Goal: Find specific page/section: Find specific page/section

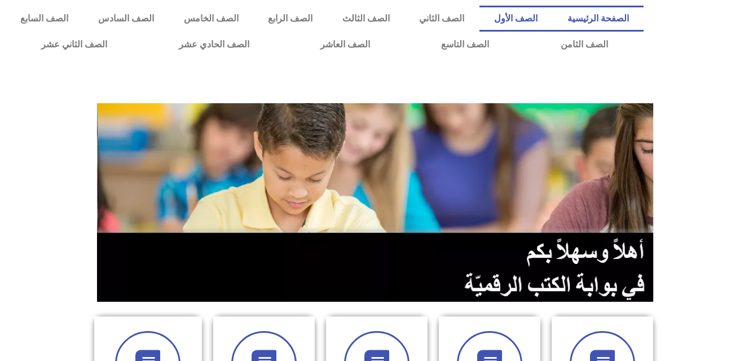
click at [544, 13] on link "الصف الأول" at bounding box center [516, 19] width 73 height 26
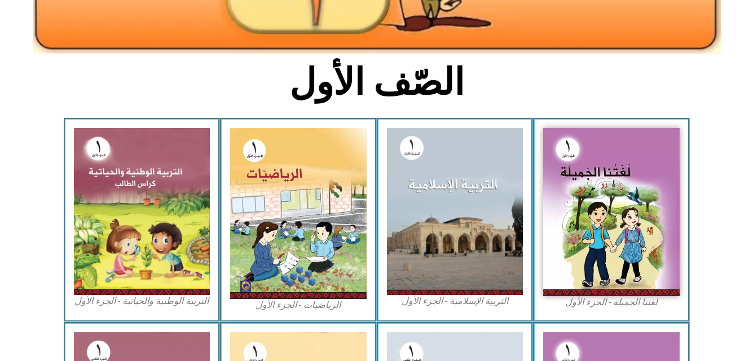
scroll to position [271, 0]
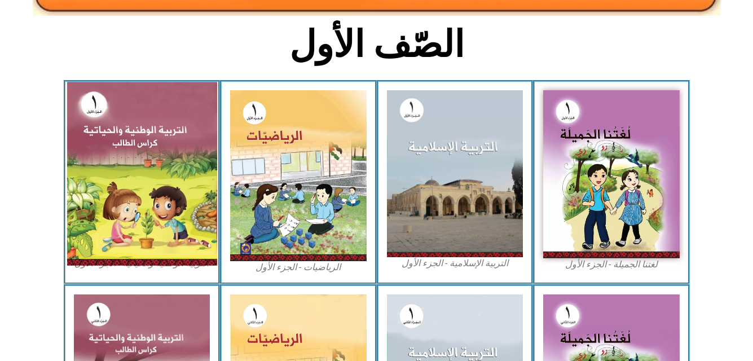
click at [155, 175] on img at bounding box center [142, 173] width 150 height 183
click at [153, 203] on img at bounding box center [142, 173] width 150 height 183
click at [151, 195] on img at bounding box center [142, 173] width 150 height 183
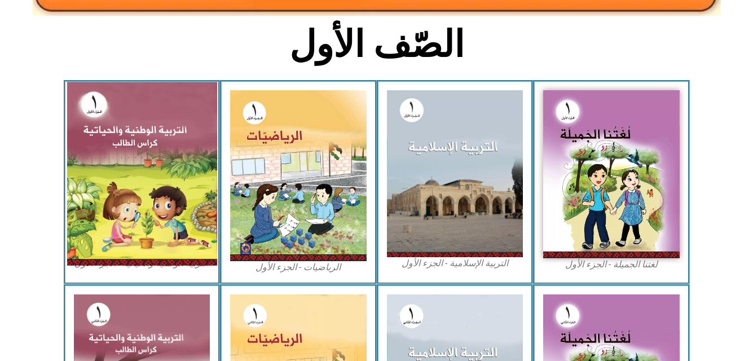
click at [177, 171] on img at bounding box center [142, 173] width 150 height 183
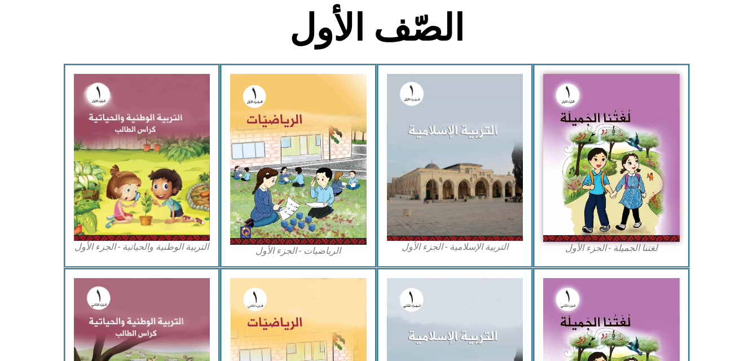
scroll to position [293, 0]
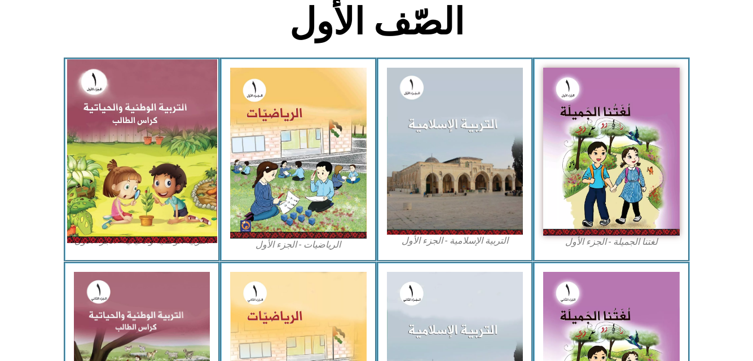
click at [160, 161] on img at bounding box center [142, 150] width 150 height 183
click at [123, 160] on img at bounding box center [142, 150] width 150 height 183
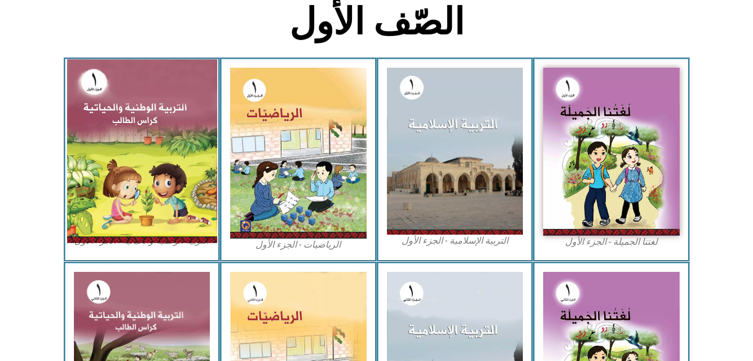
click at [123, 160] on img at bounding box center [142, 150] width 150 height 183
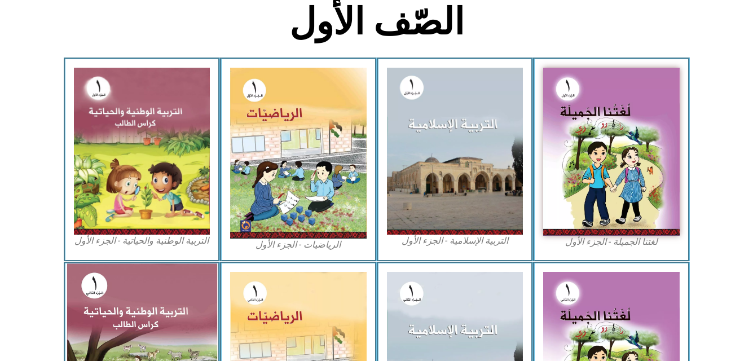
click at [126, 320] on img at bounding box center [142, 354] width 150 height 183
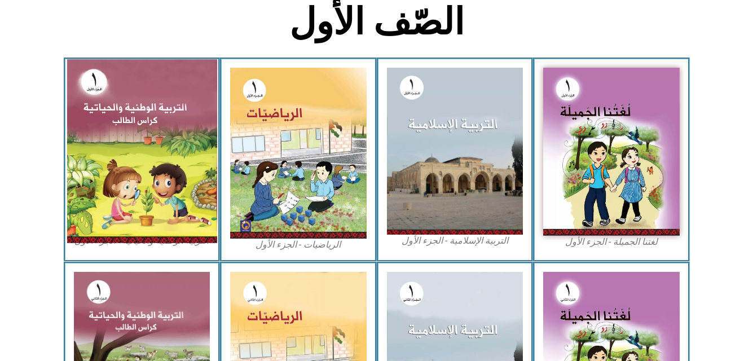
click at [153, 179] on img at bounding box center [142, 150] width 150 height 183
click at [177, 158] on img at bounding box center [142, 150] width 150 height 183
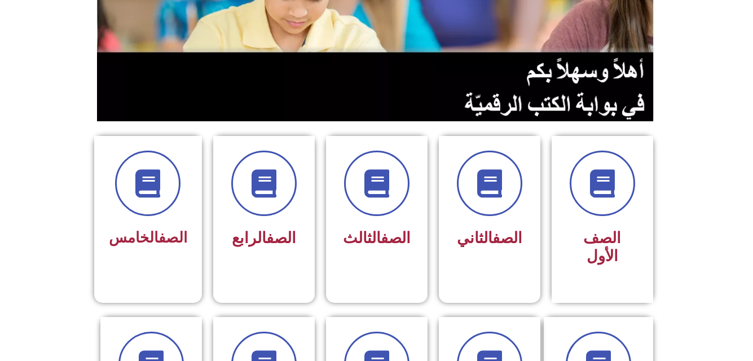
scroll to position [196, 0]
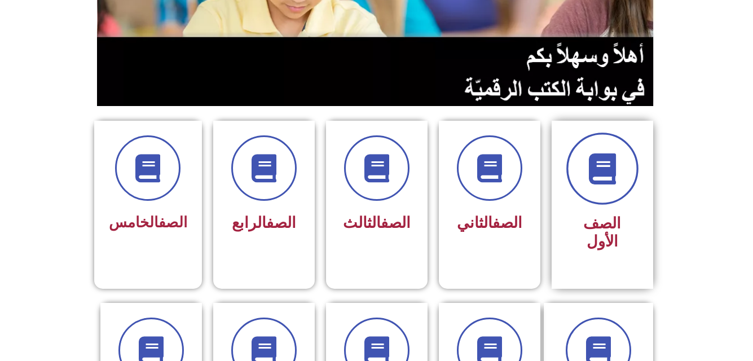
click at [601, 199] on span at bounding box center [602, 169] width 72 height 72
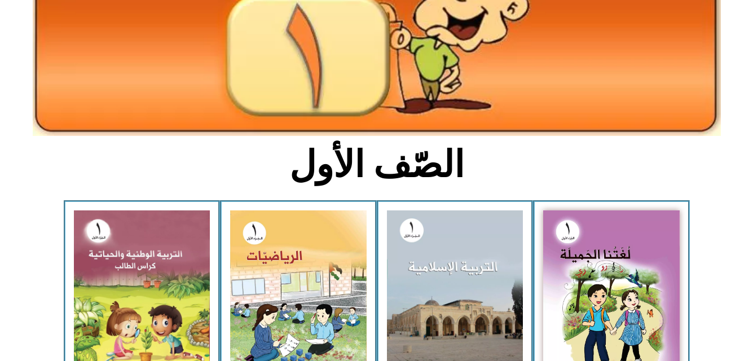
scroll to position [165, 0]
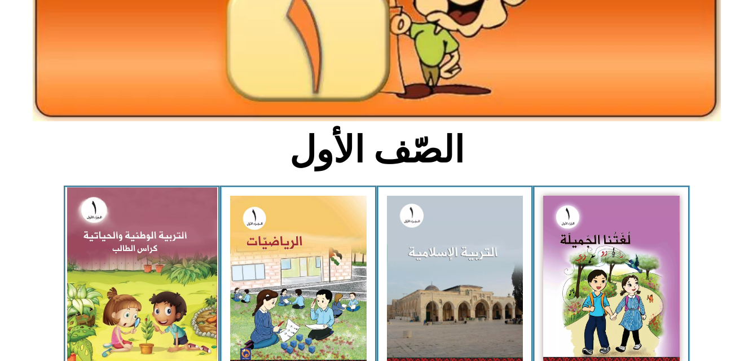
click at [148, 287] on img at bounding box center [142, 278] width 150 height 183
click at [155, 253] on img at bounding box center [142, 278] width 150 height 183
click at [161, 284] on img at bounding box center [142, 278] width 150 height 183
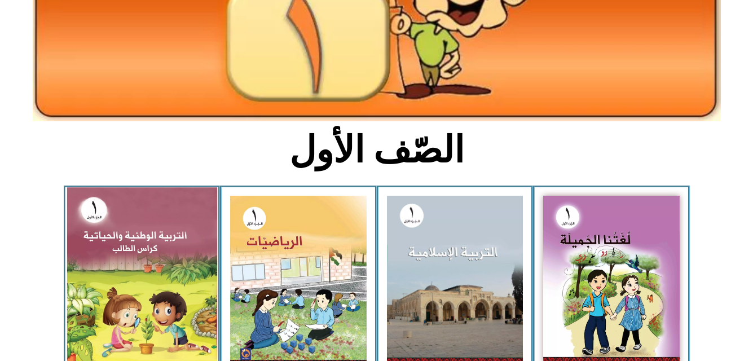
click at [161, 284] on img at bounding box center [142, 278] width 150 height 183
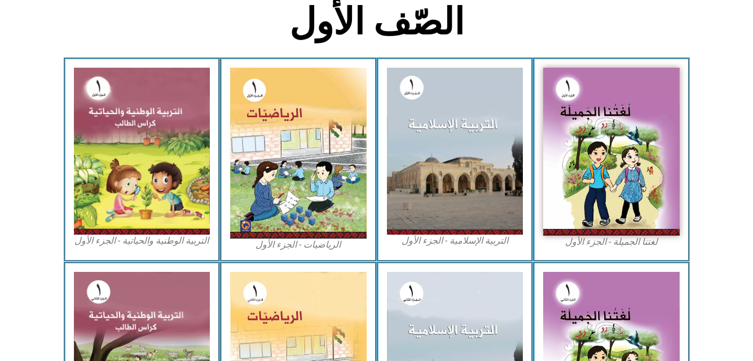
scroll to position [316, 0]
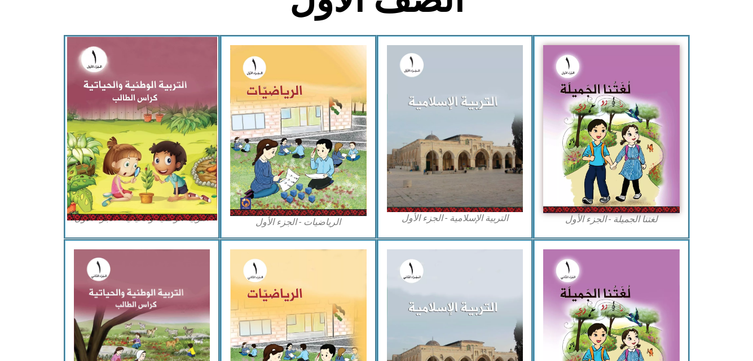
click at [125, 142] on img at bounding box center [142, 128] width 150 height 183
click at [143, 135] on img at bounding box center [142, 128] width 150 height 183
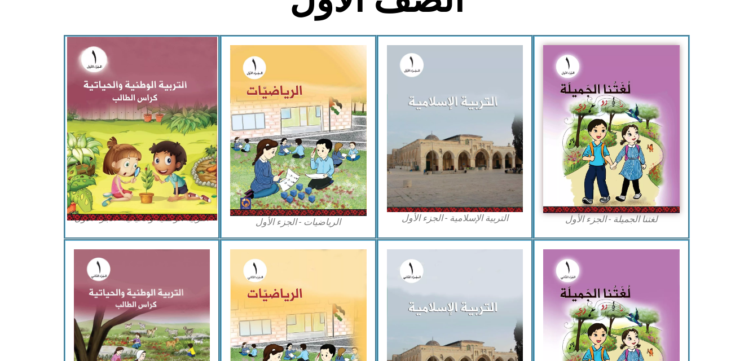
click at [143, 135] on img at bounding box center [142, 128] width 150 height 183
click at [150, 152] on img at bounding box center [142, 128] width 150 height 183
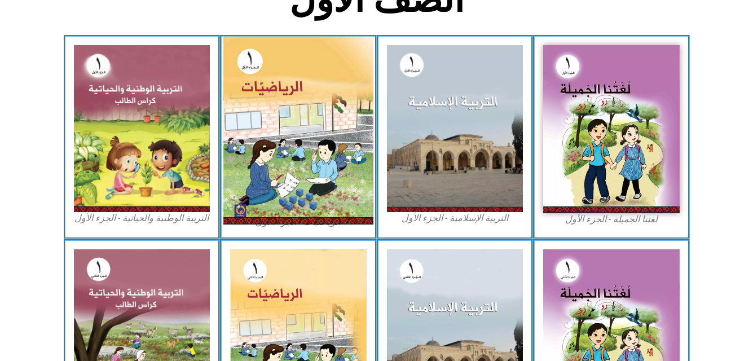
drag, startPoint x: 146, startPoint y: 152, endPoint x: 307, endPoint y: 112, distance: 166.7
click at [307, 112] on img at bounding box center [298, 131] width 150 height 188
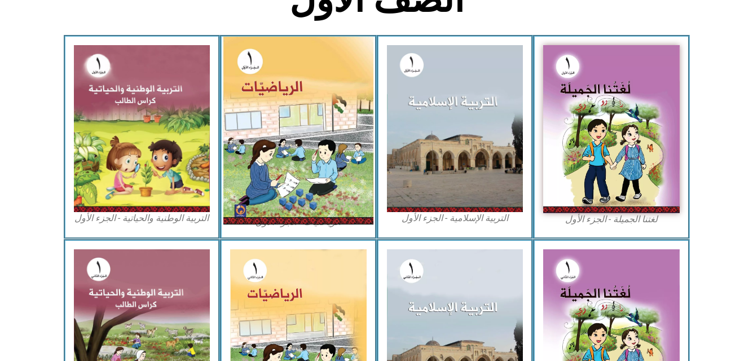
click at [307, 112] on img at bounding box center [298, 131] width 150 height 188
